Goal: Information Seeking & Learning: Learn about a topic

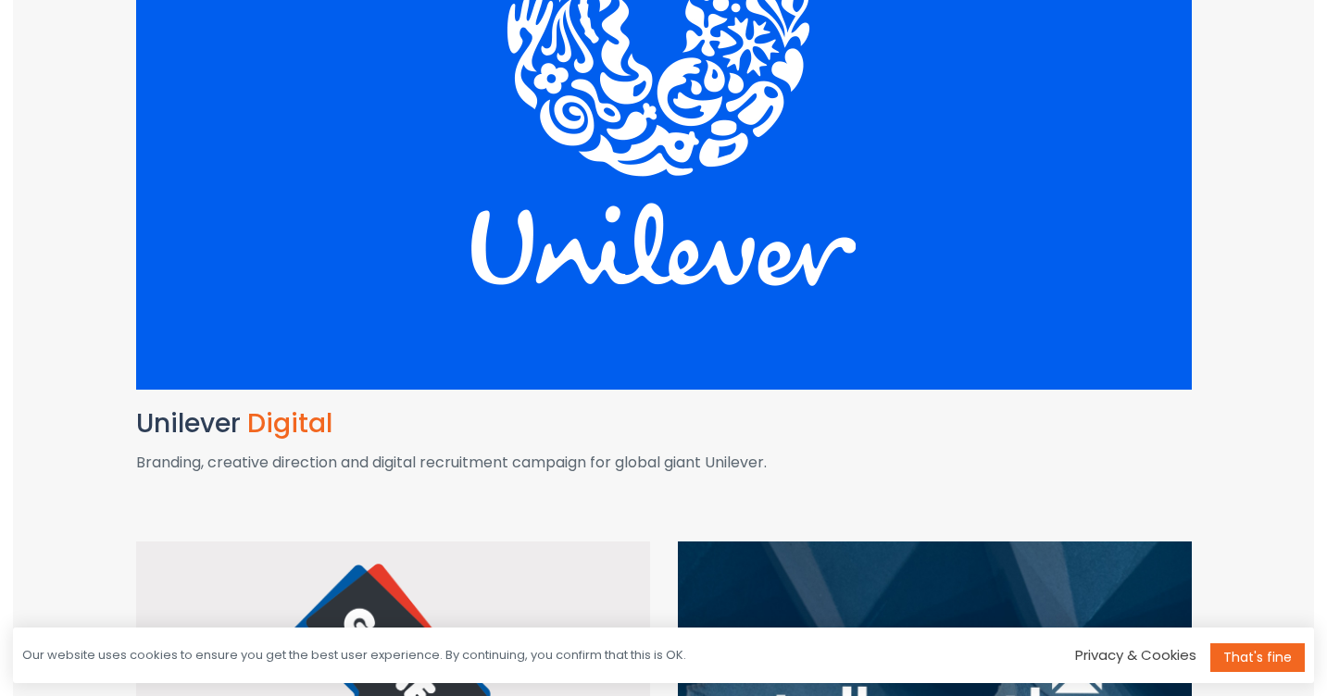
scroll to position [730, 0]
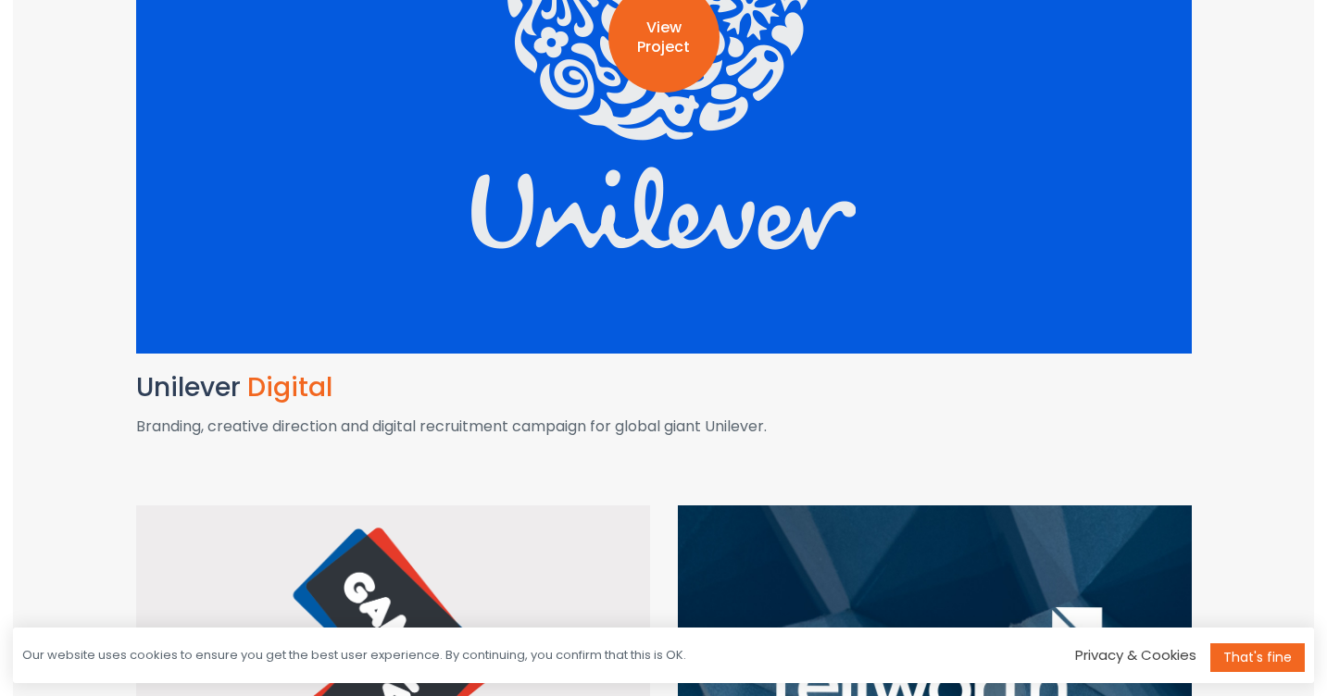
click at [648, 215] on div "View Project" at bounding box center [664, 36] width 1056 height 633
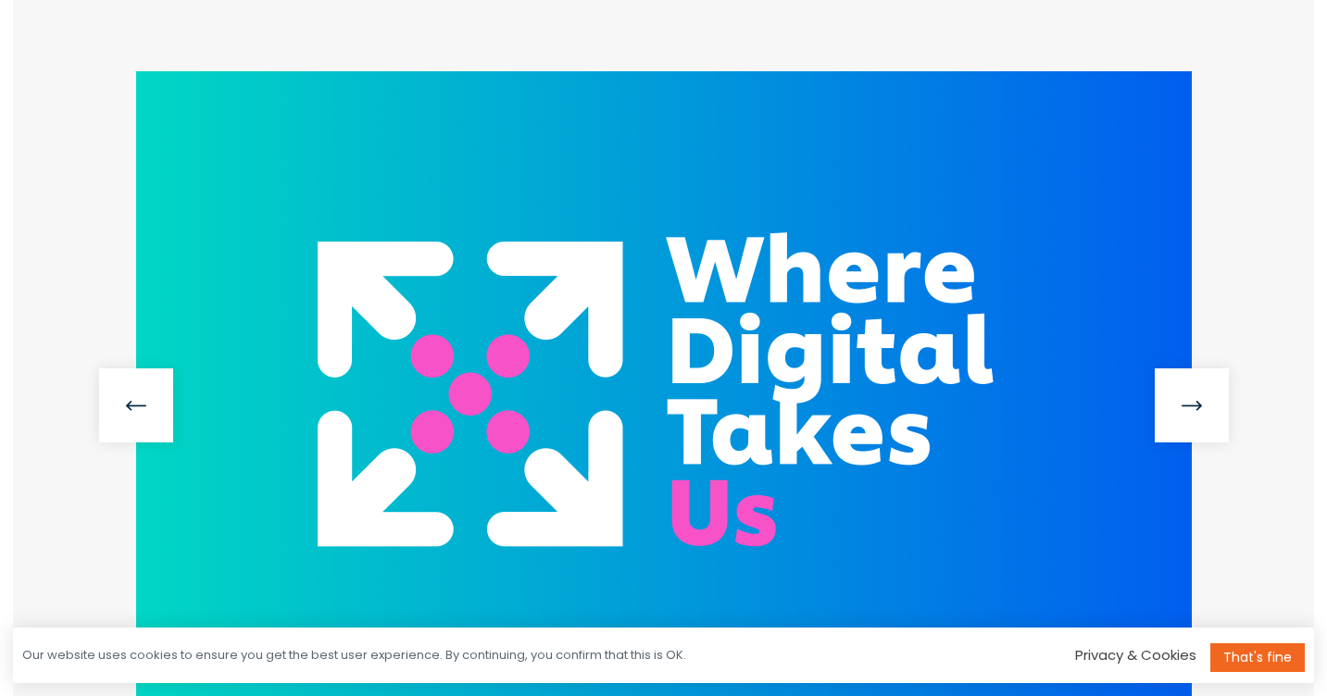
scroll to position [535, 0]
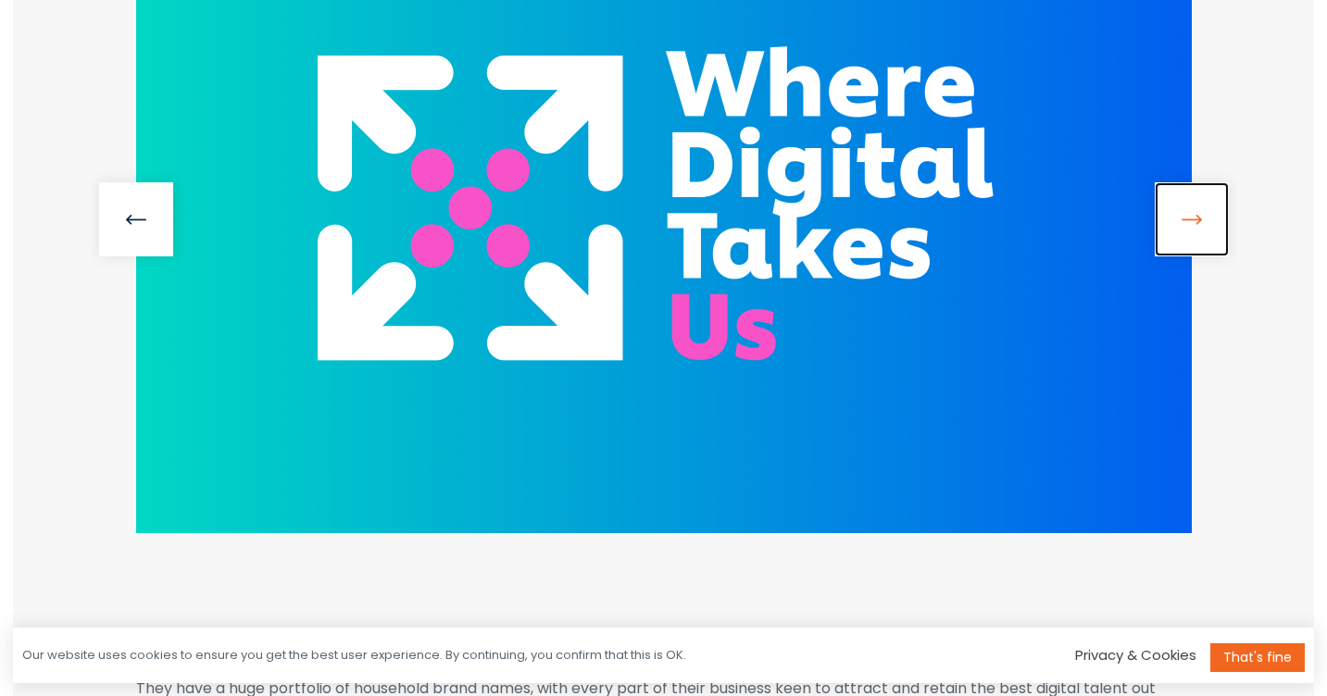
click at [1173, 215] on link at bounding box center [1192, 219] width 74 height 74
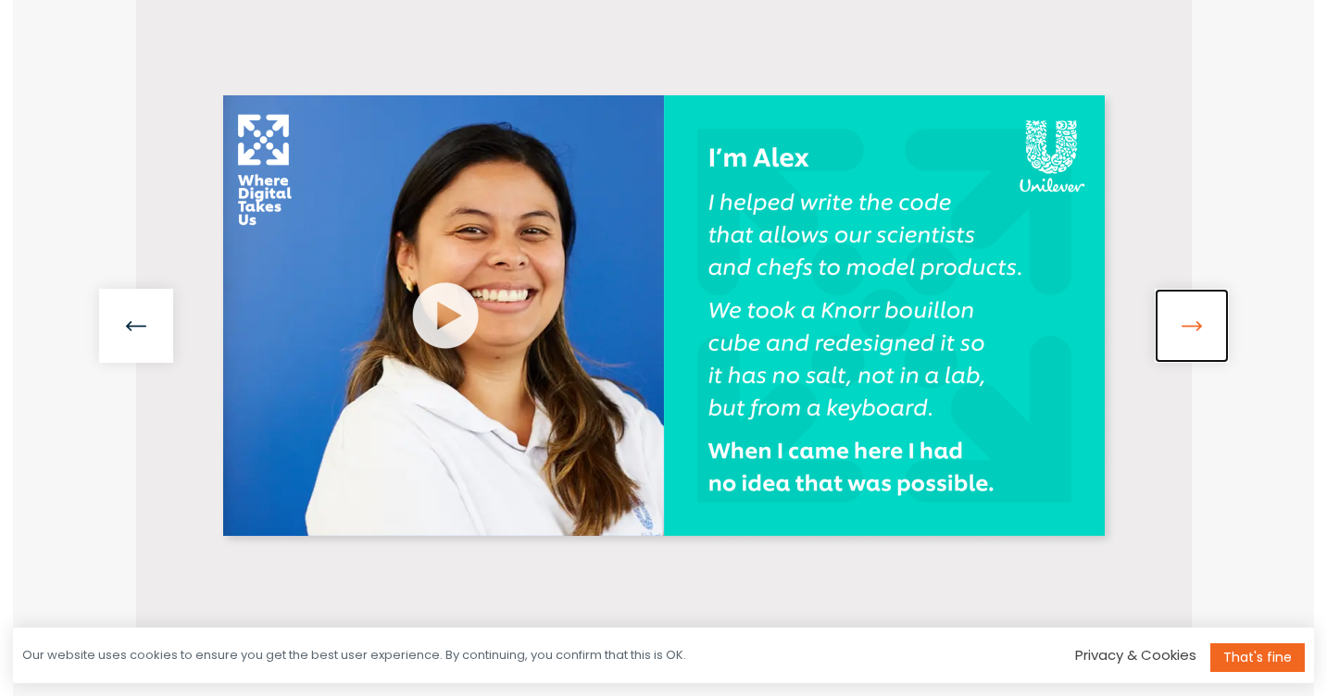
scroll to position [416, 0]
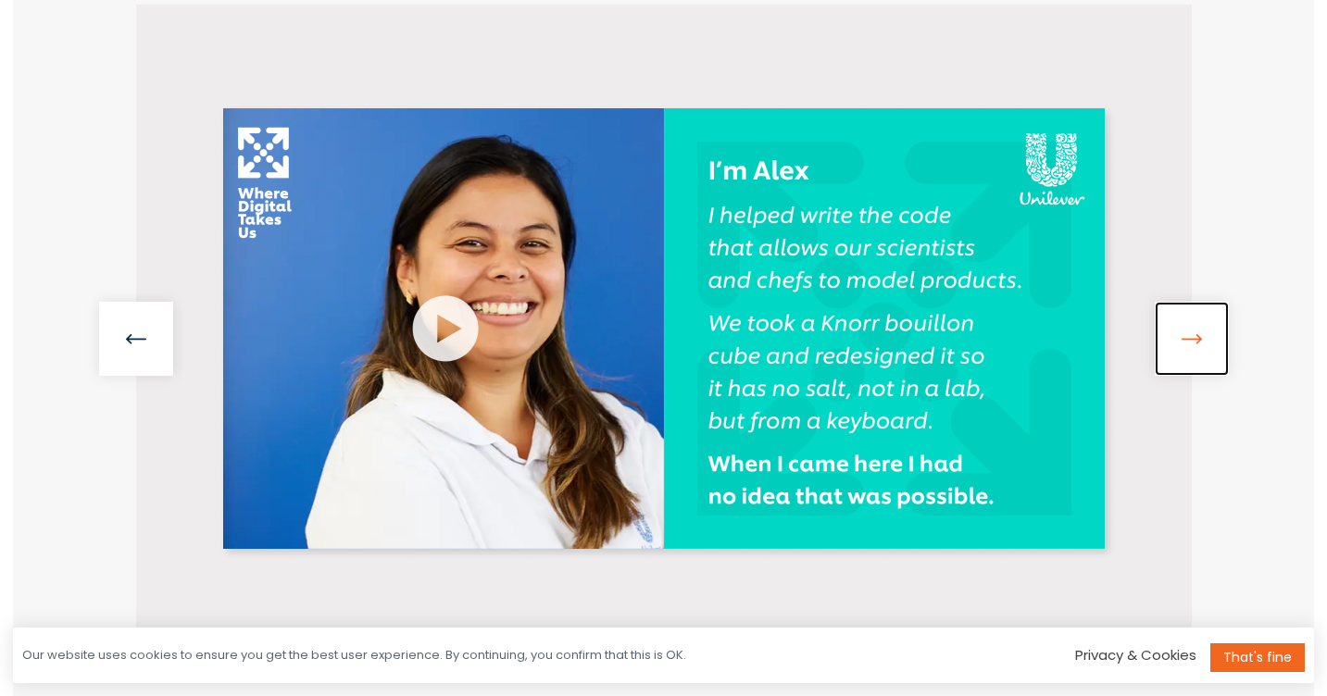
click at [1200, 328] on link at bounding box center [1192, 339] width 74 height 74
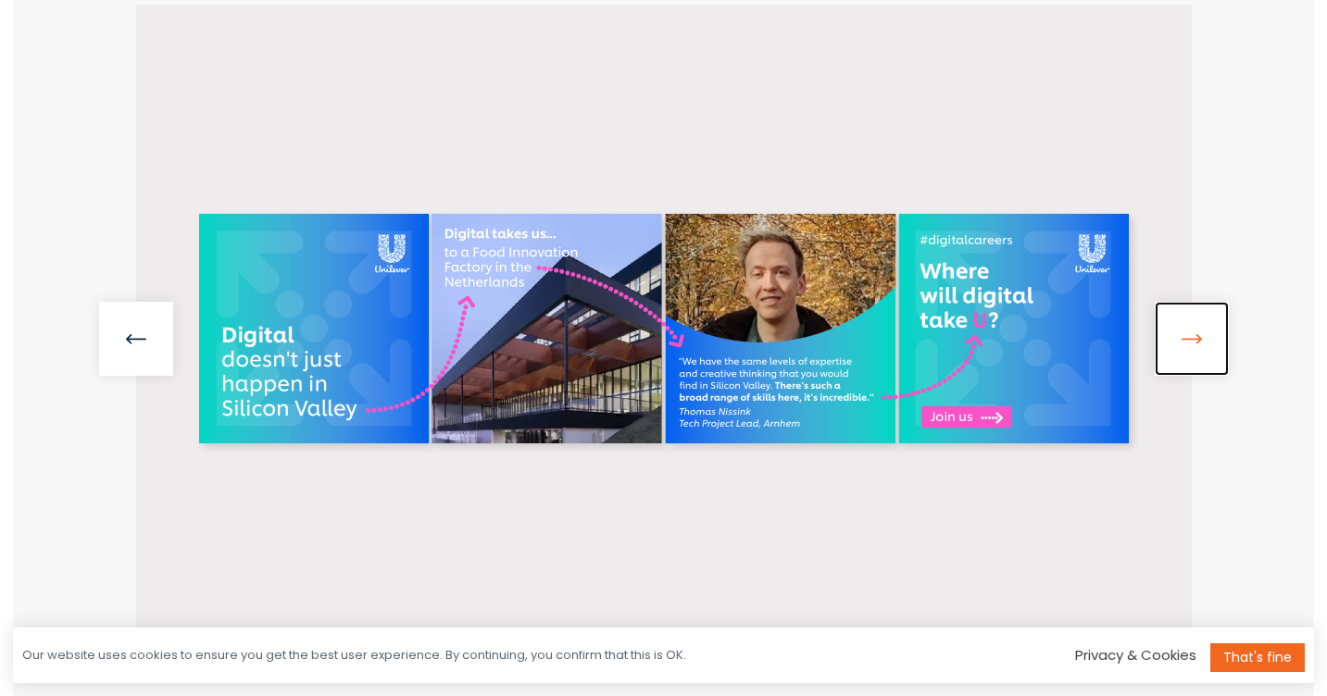
click at [1200, 328] on link at bounding box center [1192, 339] width 74 height 74
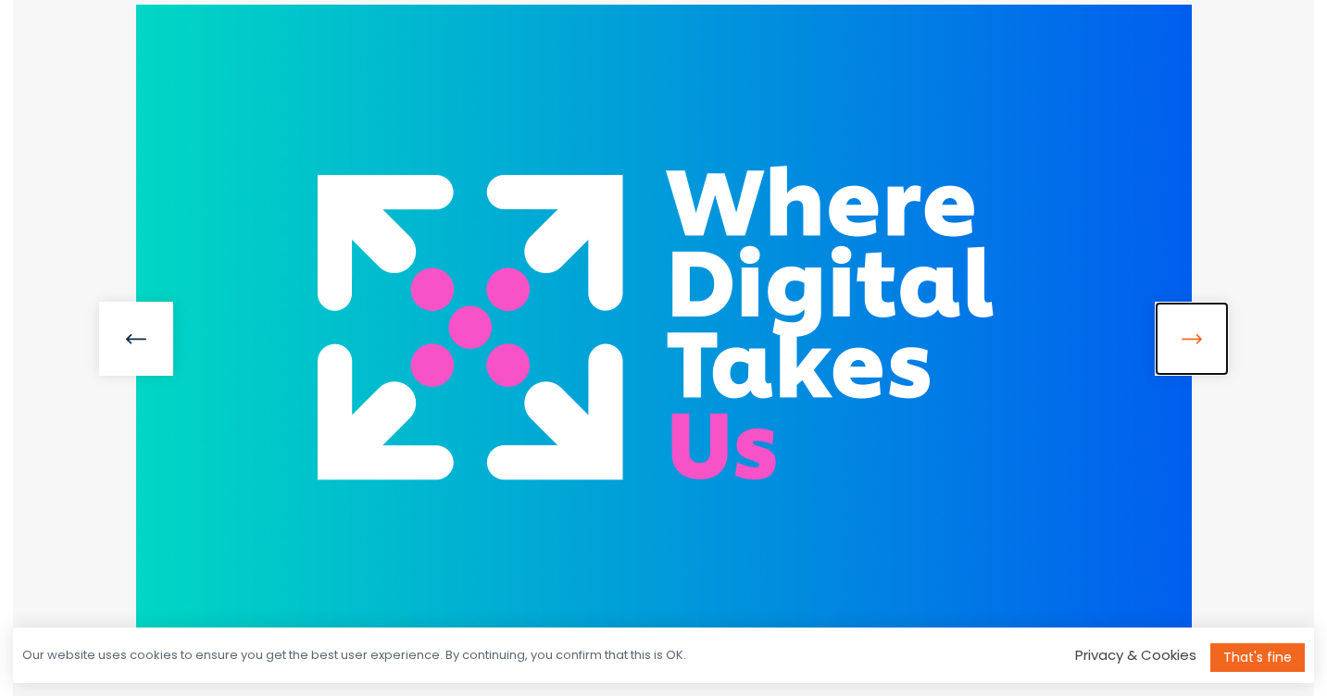
click at [1200, 328] on link at bounding box center [1192, 339] width 74 height 74
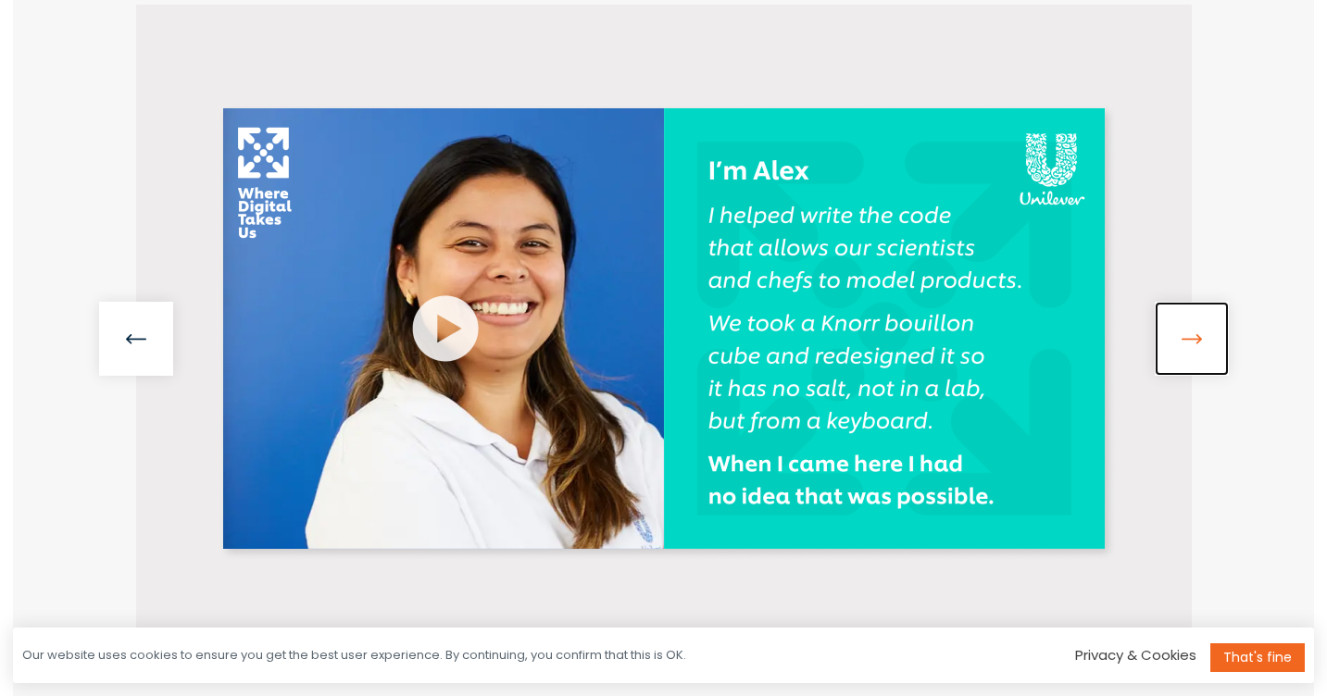
click at [1200, 328] on link at bounding box center [1192, 339] width 74 height 74
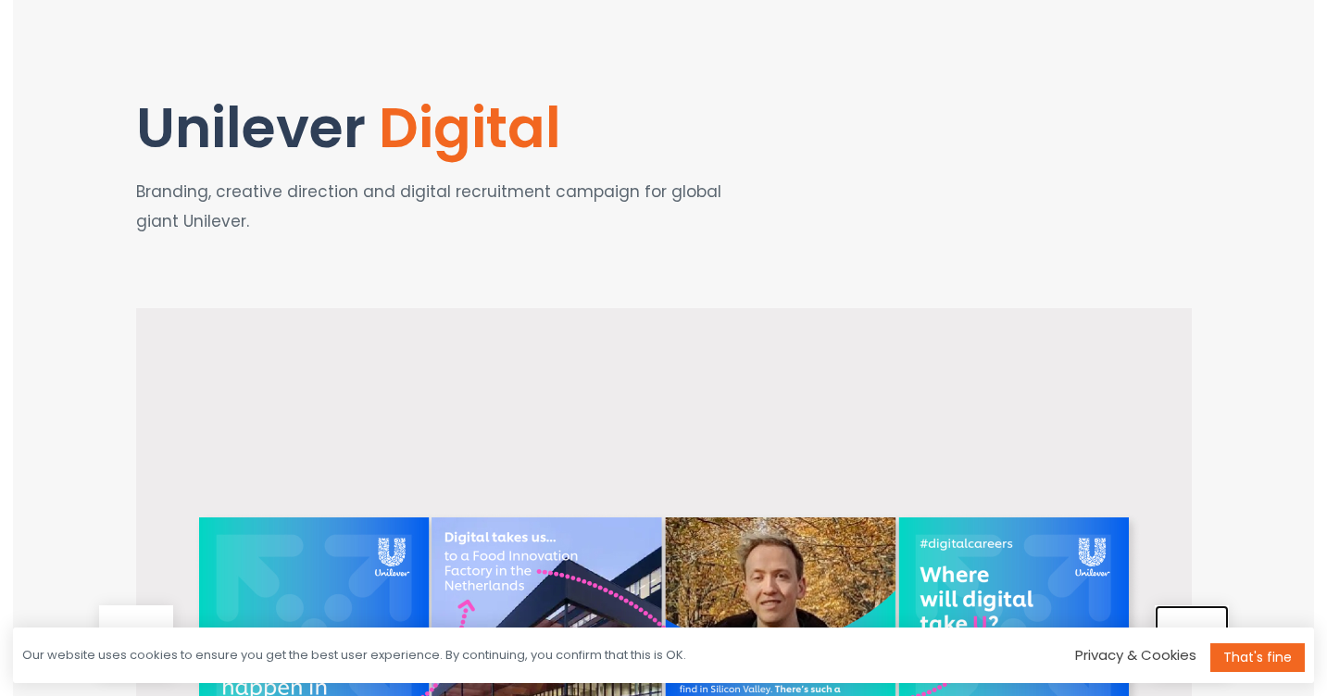
scroll to position [0, 0]
